Goal: Information Seeking & Learning: Learn about a topic

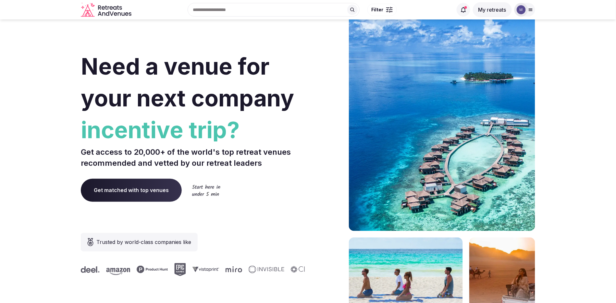
click at [527, 9] on div at bounding box center [522, 10] width 14 height 14
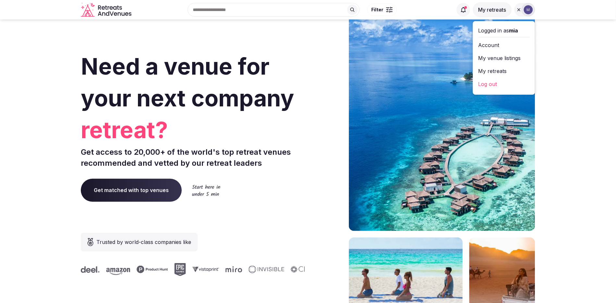
click at [493, 11] on button "My retreats" at bounding box center [492, 9] width 39 height 15
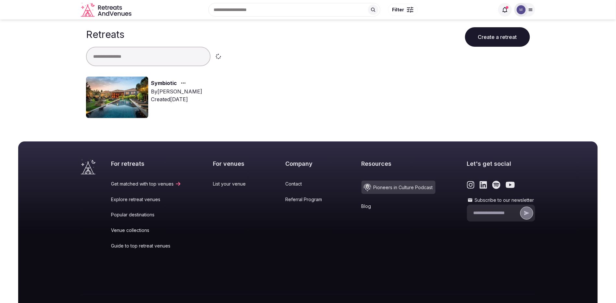
click at [159, 86] on link "Symbiotic" at bounding box center [164, 83] width 26 height 8
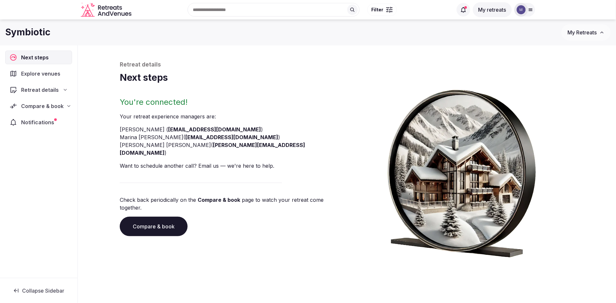
click at [52, 92] on span "Retreat details" at bounding box center [40, 90] width 38 height 8
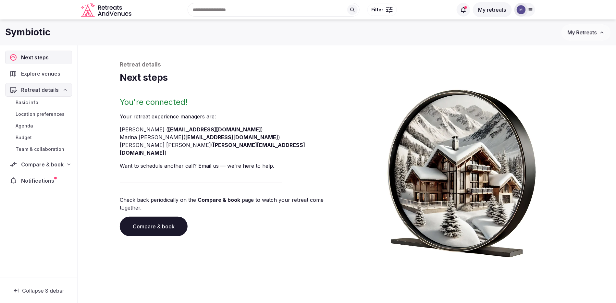
click at [52, 91] on span "Retreat details" at bounding box center [40, 90] width 38 height 8
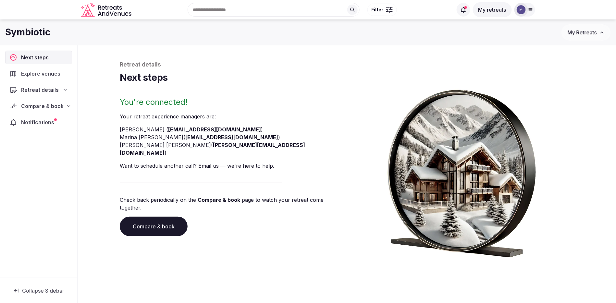
click at [44, 109] on span "Compare & book" at bounding box center [42, 106] width 43 height 8
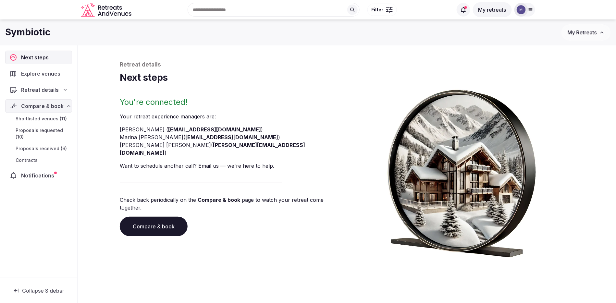
click at [45, 120] on span "Shortlisted venues (11)" at bounding box center [41, 119] width 51 height 6
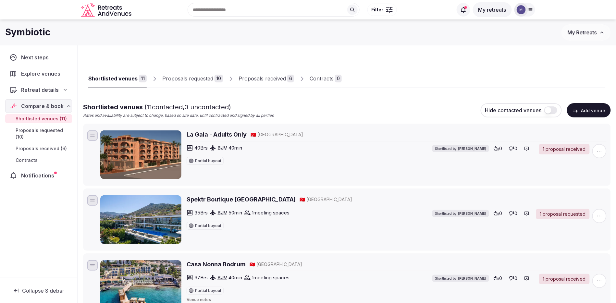
click at [184, 78] on div "Proposals requested" at bounding box center [187, 79] width 51 height 8
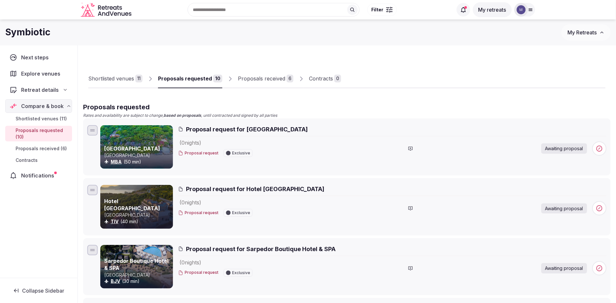
click at [268, 77] on div "Proposals received" at bounding box center [261, 79] width 47 height 8
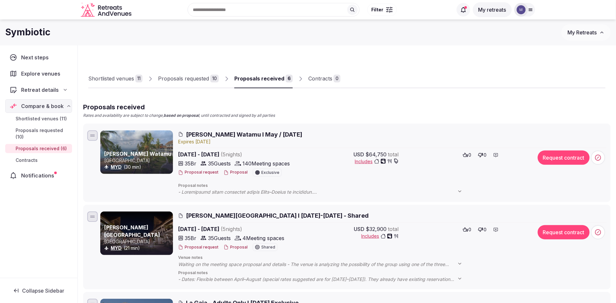
click at [122, 81] on div "Shortlisted venues" at bounding box center [111, 79] width 46 height 8
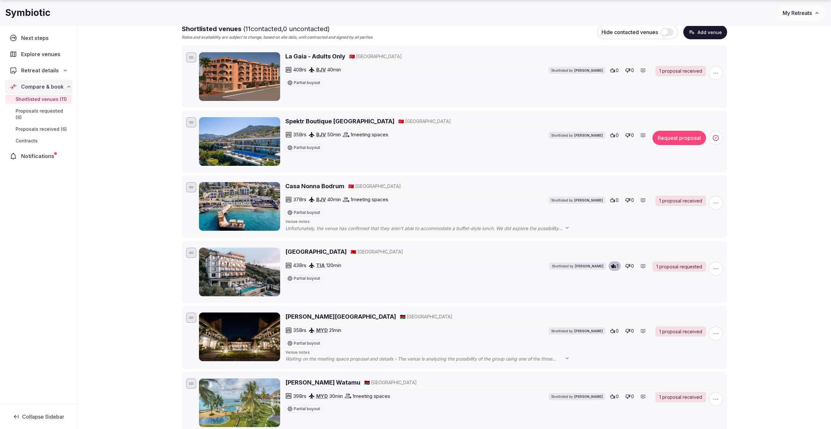
scroll to position [76, 0]
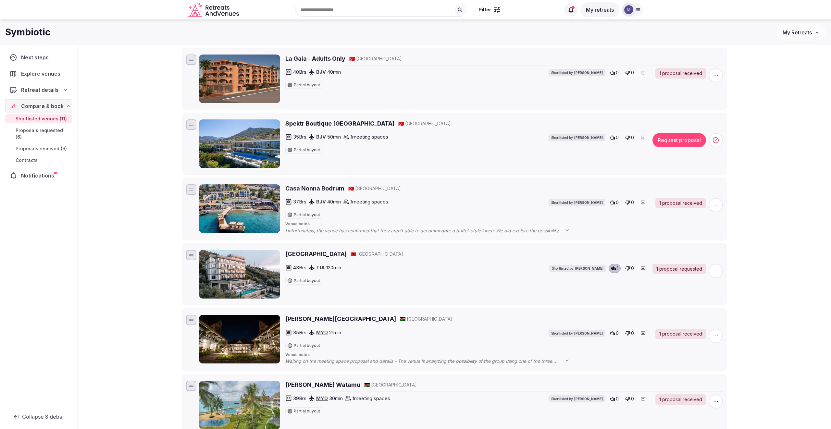
click at [311, 124] on h2 "Spektr Boutique [GEOGRAPHIC_DATA]" at bounding box center [339, 123] width 109 height 8
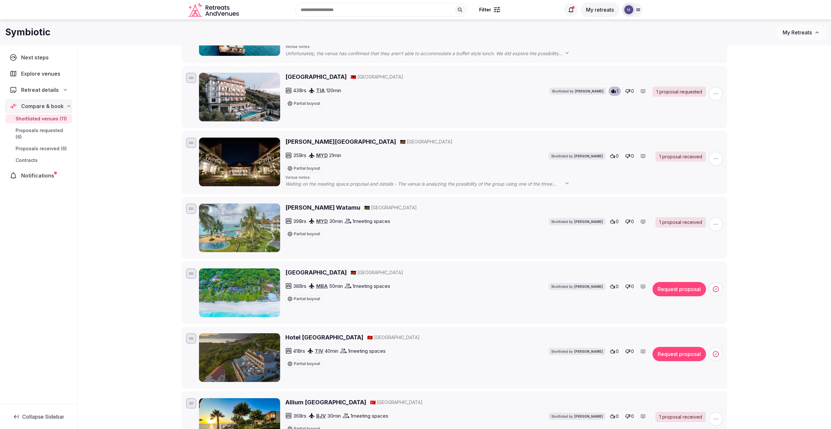
scroll to position [234, 0]
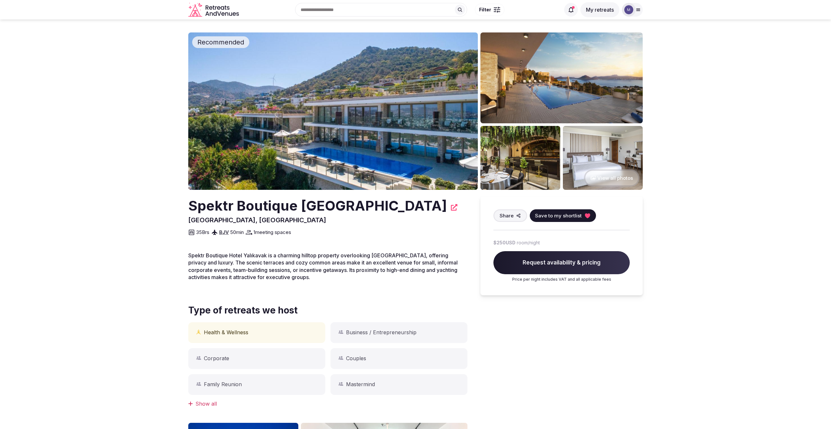
click at [627, 177] on button "View all photos" at bounding box center [612, 177] width 56 height 17
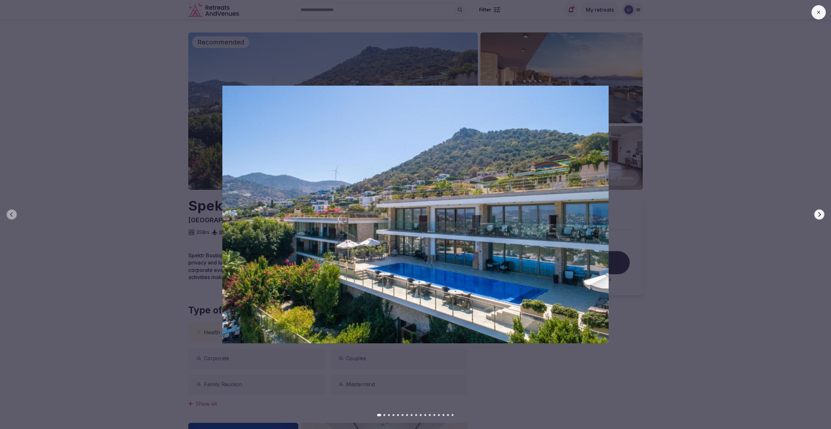
click at [819, 215] on icon "button" at bounding box center [819, 214] width 5 height 5
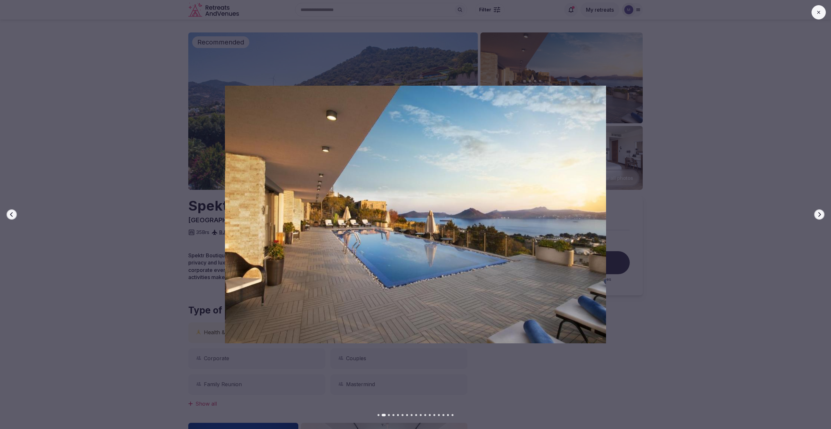
click at [819, 215] on icon "button" at bounding box center [819, 214] width 5 height 5
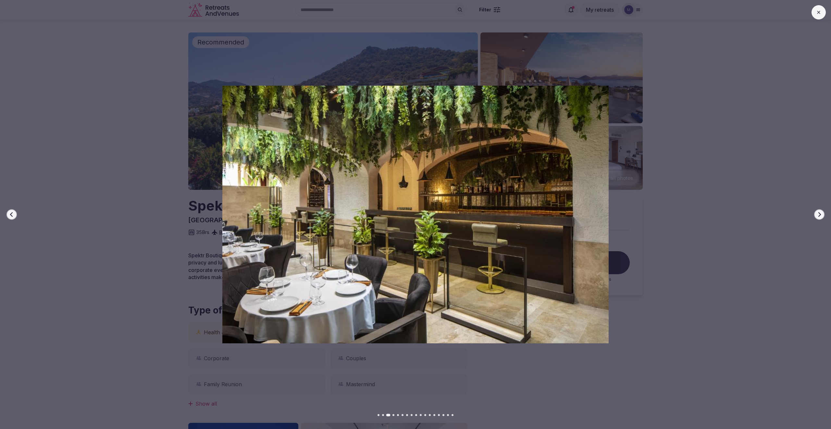
click at [819, 215] on icon "button" at bounding box center [819, 214] width 5 height 5
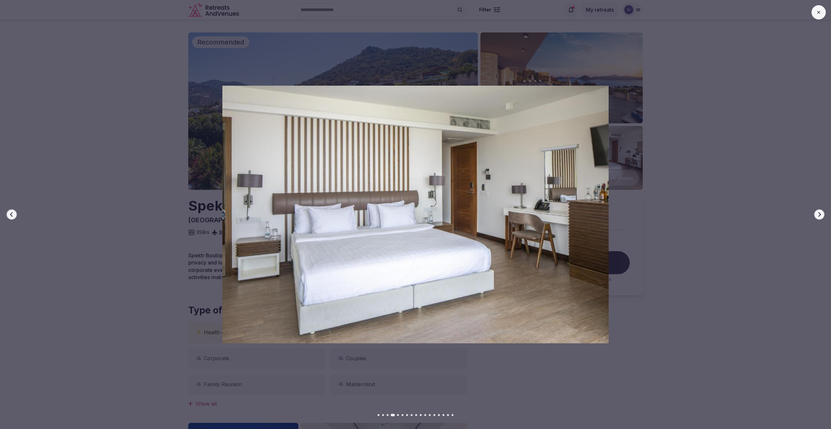
click at [819, 215] on icon "button" at bounding box center [819, 214] width 5 height 5
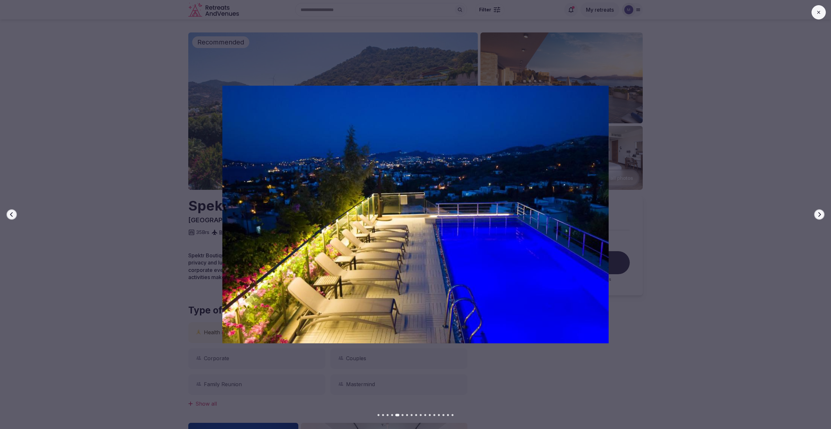
click at [819, 215] on icon "button" at bounding box center [819, 214] width 5 height 5
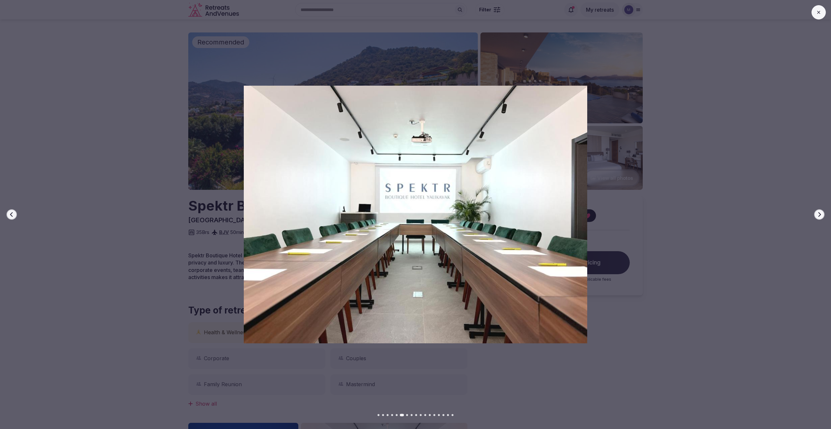
click at [819, 215] on icon "button" at bounding box center [819, 214] width 5 height 5
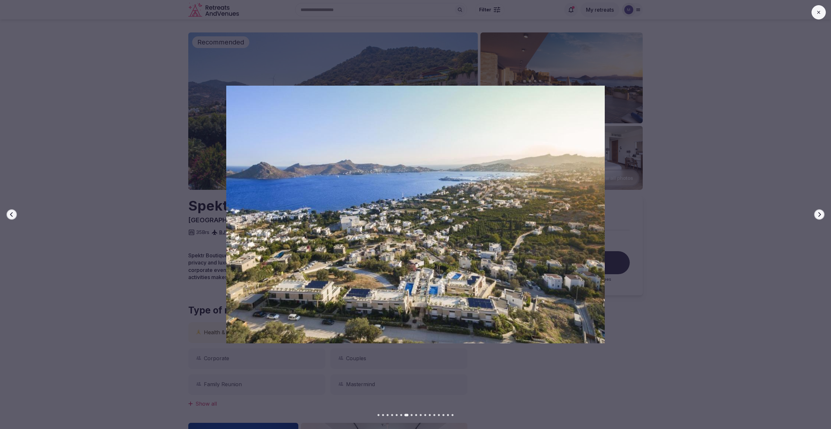
click at [8, 217] on button "Previous slide" at bounding box center [11, 214] width 10 height 10
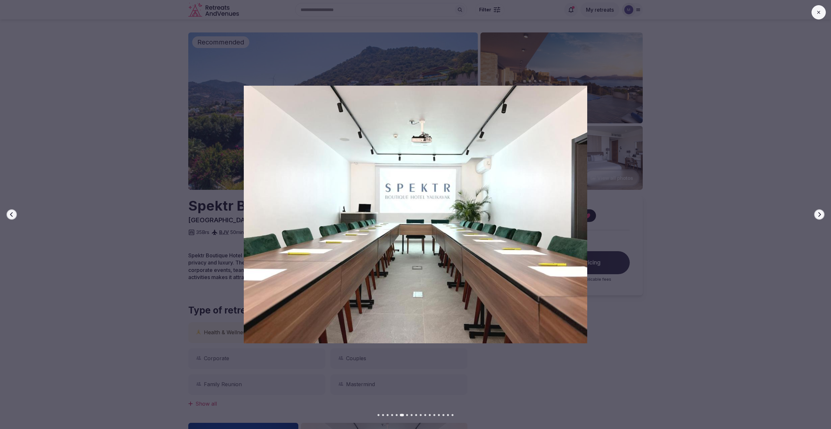
click at [820, 217] on button "Next slide" at bounding box center [819, 214] width 10 height 10
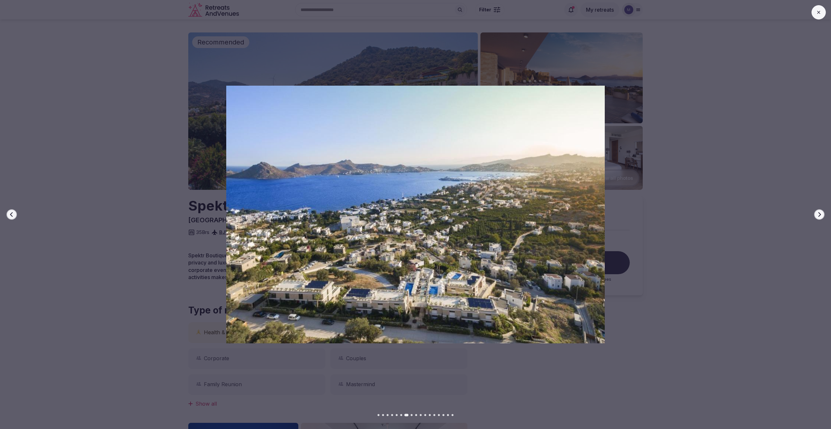
click at [820, 217] on button "Next slide" at bounding box center [819, 214] width 10 height 10
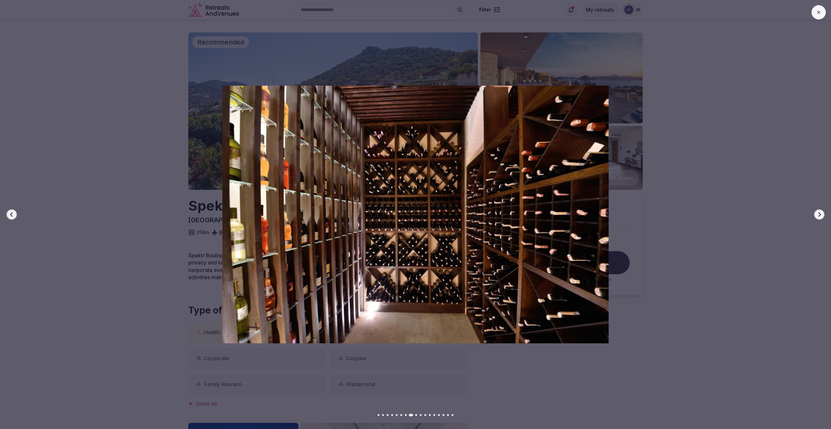
click at [820, 217] on button "Next slide" at bounding box center [819, 214] width 10 height 10
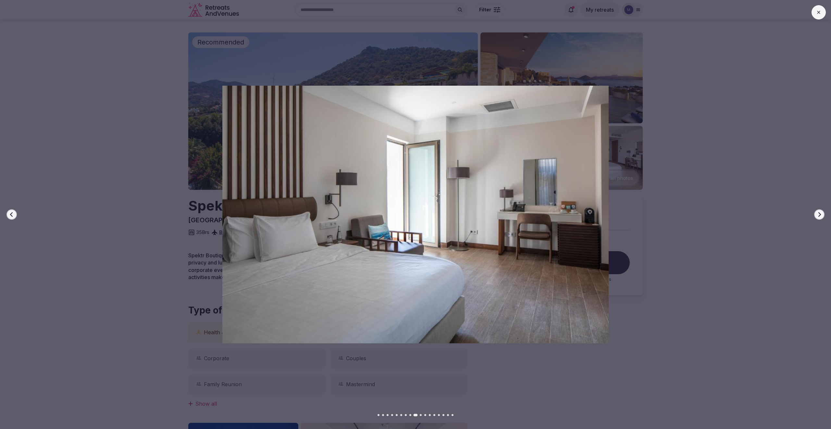
click at [820, 217] on button "Next slide" at bounding box center [819, 214] width 10 height 10
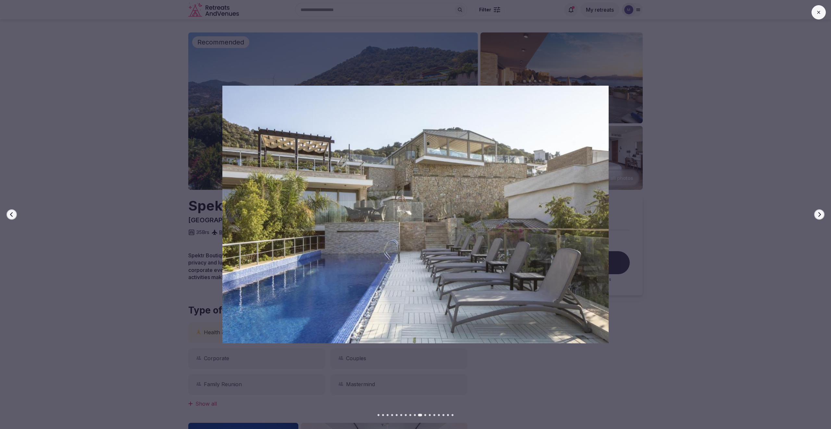
click at [820, 217] on button "Next slide" at bounding box center [819, 214] width 10 height 10
